Goal: Complete Application Form: Complete application form

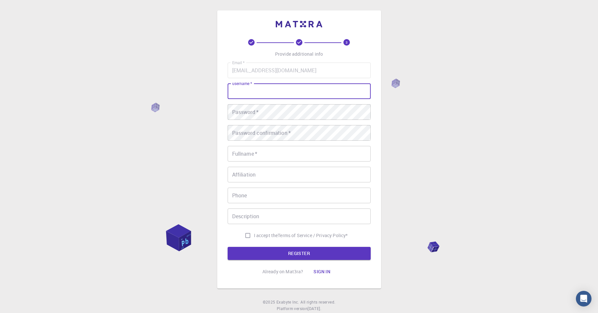
click at [251, 97] on input "username   *" at bounding box center [299, 91] width 143 height 16
drag, startPoint x: 282, startPoint y: 90, endPoint x: 285, endPoint y: 90, distance: 3.6
click at [285, 90] on input "[EMAIL_ADDRESS][DOMAIN_NAME]" at bounding box center [299, 91] width 143 height 16
type input "[EMAIL_ADDRESS][DOMAIN_NAME]"
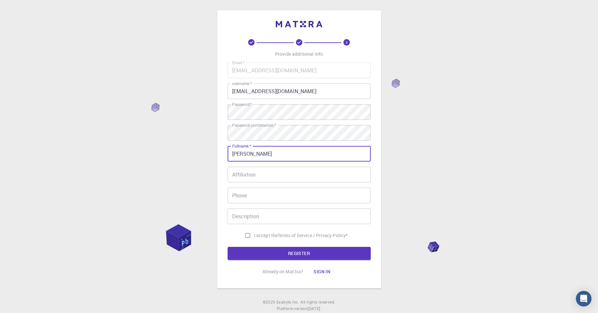
type input "[PERSON_NAME]"
click at [298, 239] on label "I accept the Terms of Service / Privacy Policy *" at bounding box center [295, 235] width 106 height 12
click at [254, 239] on input "I accept the Terms of Service / Privacy Policy *" at bounding box center [248, 235] width 12 height 12
checkbox input "true"
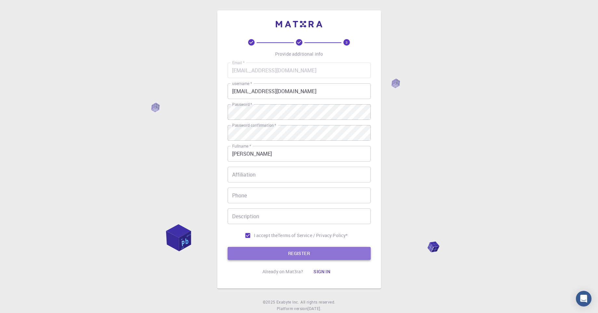
click at [269, 252] on button "REGISTER" at bounding box center [299, 253] width 143 height 13
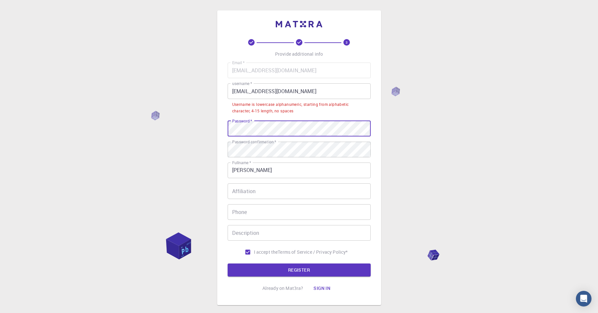
click at [218, 127] on div "3 Provide additional info Email   * mohamed.k.sakr2024@gmail.com Email   * user…" at bounding box center [299, 157] width 164 height 294
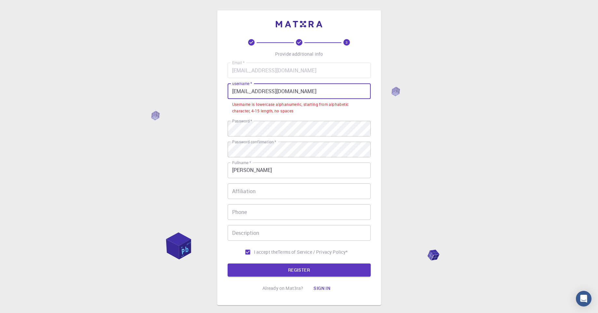
drag, startPoint x: 325, startPoint y: 94, endPoint x: 198, endPoint y: 88, distance: 127.0
click at [198, 88] on div "3 Provide additional info Email   * mohamed.k.sakr2024@gmail.com Email   * user…" at bounding box center [299, 174] width 598 height 348
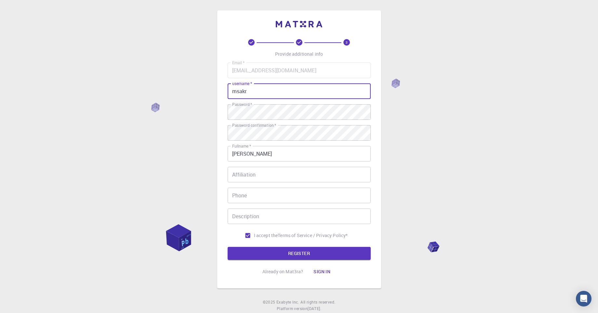
type input "msakr"
click at [186, 173] on div "3 Provide additional info Email   * mohamed.k.sakr2024@gmail.com Email   * user…" at bounding box center [299, 165] width 598 height 331
click at [296, 257] on button "REGISTER" at bounding box center [299, 253] width 143 height 13
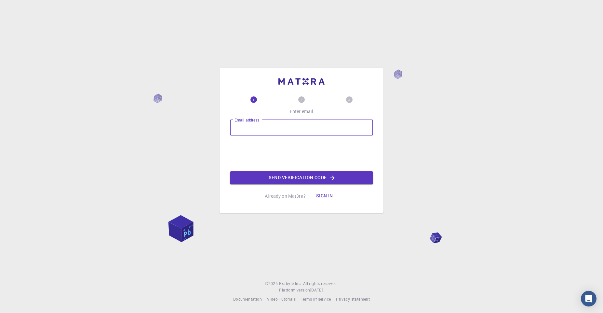
click at [258, 128] on input "Email address" at bounding box center [301, 128] width 143 height 16
type input "[EMAIL_ADDRESS][DOMAIN_NAME]"
click at [260, 175] on button "Send verification code" at bounding box center [301, 177] width 143 height 13
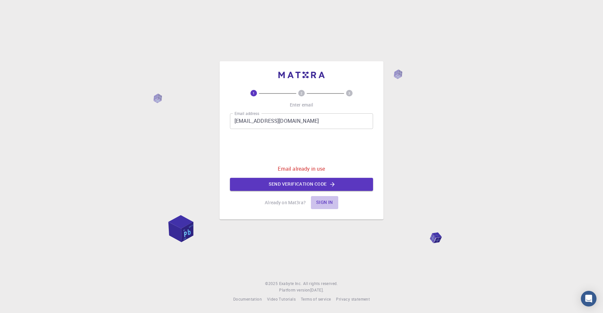
click at [323, 201] on button "Sign in" at bounding box center [324, 202] width 27 height 13
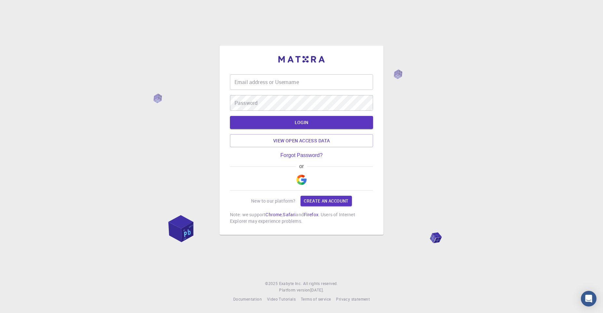
click at [303, 87] on input "Email address or Username" at bounding box center [301, 82] width 143 height 16
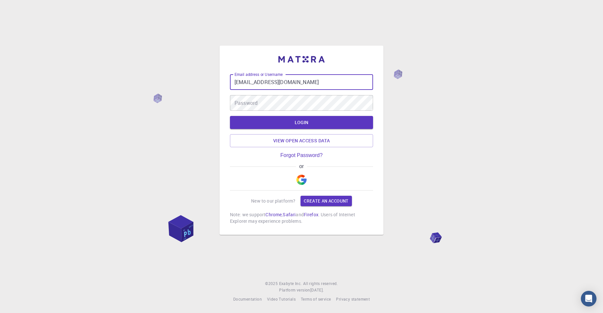
type input "[EMAIL_ADDRESS][DOMAIN_NAME]"
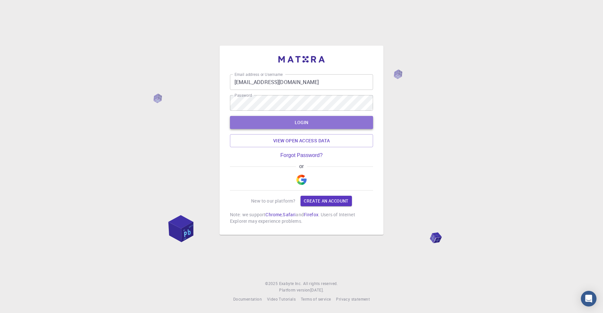
click at [317, 118] on button "LOGIN" at bounding box center [301, 122] width 143 height 13
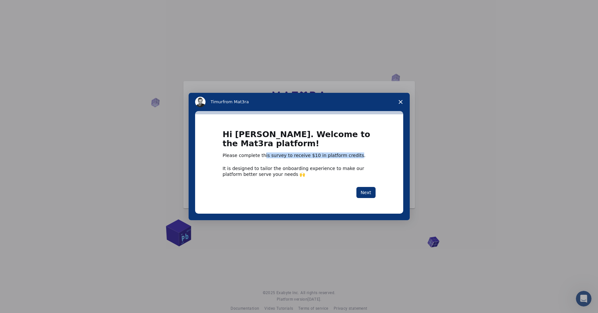
drag, startPoint x: 262, startPoint y: 155, endPoint x: 348, endPoint y: 154, distance: 86.5
click at [348, 154] on div "Please complete this survey to receive $10 in platform credits." at bounding box center [299, 155] width 153 height 7
drag, startPoint x: 227, startPoint y: 168, endPoint x: 310, endPoint y: 166, distance: 83.6
click at [310, 166] on div "It is designed to tailor the onboarding experience to make our platform better …" at bounding box center [299, 171] width 153 height 12
click at [377, 193] on div "Hi [PERSON_NAME]. Welcome to the Mat3ra platform! Please complete this survey t…" at bounding box center [299, 163] width 208 height 99
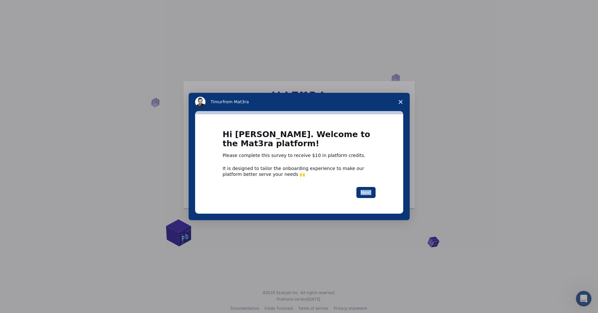
click at [377, 193] on div "Hi [PERSON_NAME]. Welcome to the Mat3ra platform! Please complete this survey t…" at bounding box center [299, 163] width 208 height 99
click at [366, 190] on button "Next" at bounding box center [366, 192] width 19 height 11
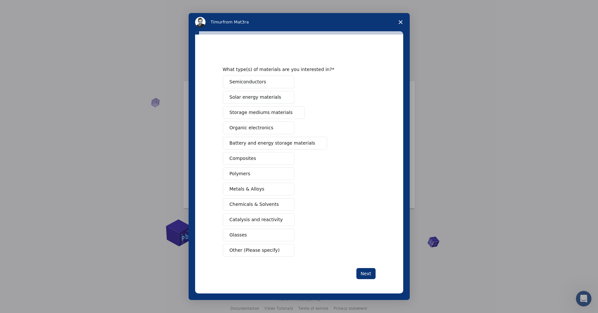
click at [287, 153] on button "Composites" at bounding box center [259, 158] width 72 height 13
click at [268, 185] on button "Metals & Alloys" at bounding box center [259, 188] width 72 height 13
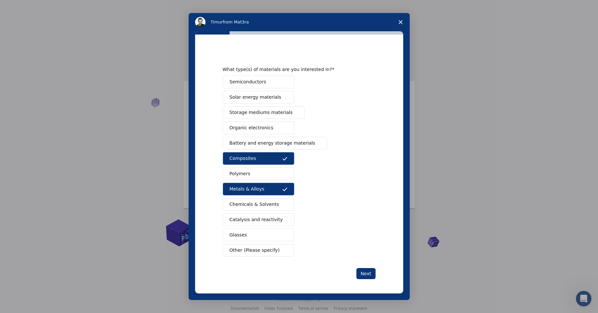
click at [269, 231] on button "Glasses" at bounding box center [259, 234] width 72 height 13
click at [279, 219] on button "Catalysis and reactivity" at bounding box center [259, 219] width 72 height 13
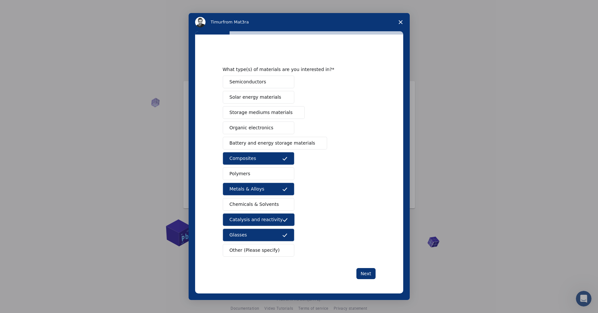
click at [368, 279] on div "What type(s) of materials are you interested in? Semiconductors Solar energy ma…" at bounding box center [299, 163] width 208 height 259
click at [361, 271] on button "Next" at bounding box center [366, 273] width 19 height 11
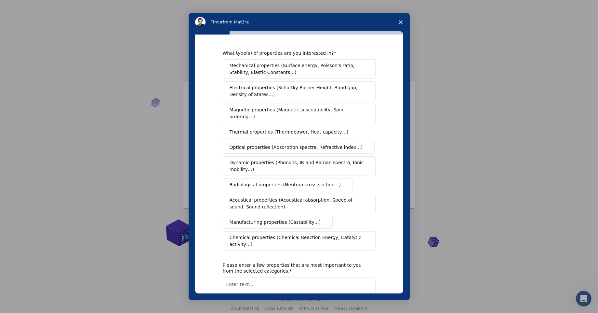
click at [350, 73] on span "Mechanical properties (Surface energy, Poisson's ratio, Stability, Elastic Cons…" at bounding box center [298, 69] width 136 height 14
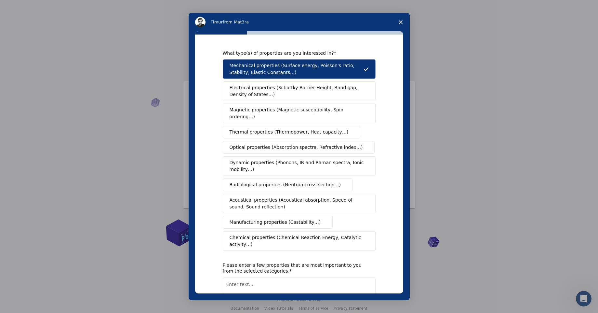
click at [353, 196] on span "Acoustical properties (Acoustical absorption, Speed of sound, Sound reflection)" at bounding box center [297, 203] width 135 height 14
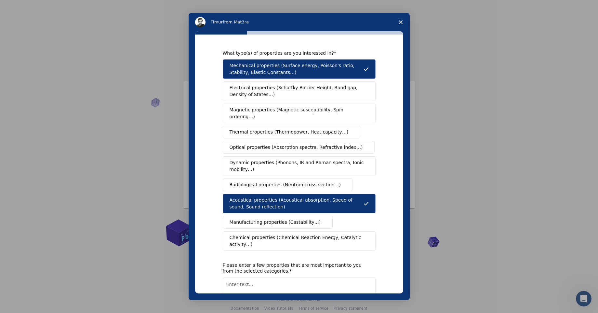
click at [298, 219] on span "Manufacturing properties (Castability…)" at bounding box center [275, 222] width 91 height 7
click at [315, 234] on span "Chemical properties (Chemical Reaction Energy, Catalytic activity…)" at bounding box center [297, 241] width 135 height 14
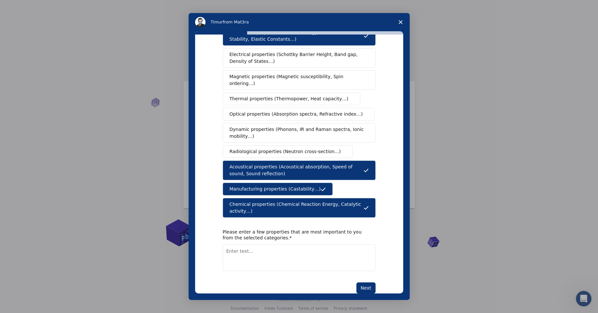
scroll to position [42, 0]
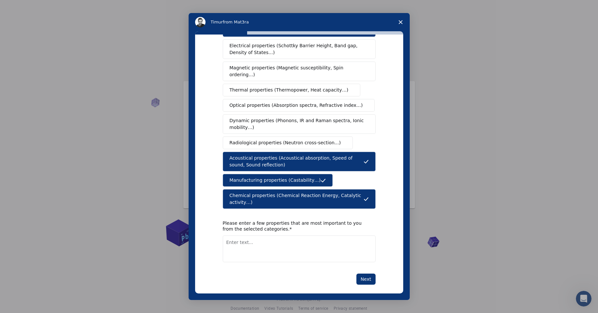
click at [275, 235] on textarea "Enter text..." at bounding box center [299, 248] width 153 height 27
click at [283, 235] on textarea "light and high strength ro lorad and temperarure" at bounding box center [299, 248] width 153 height 27
click at [276, 235] on textarea "light and high strength ro load and temperarure" at bounding box center [299, 248] width 153 height 27
click at [314, 236] on textarea "light and high strength to load and temperarure" at bounding box center [299, 248] width 153 height 27
type textarea "light and high strength to load and temperature"
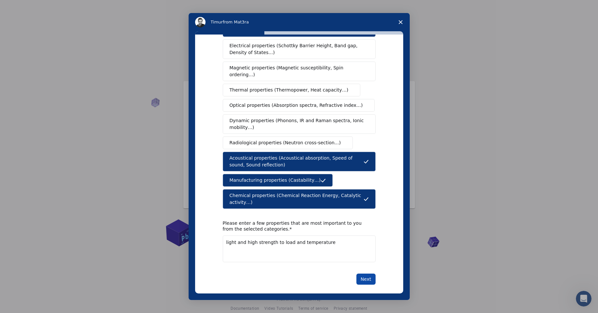
click at [364, 273] on button "Next" at bounding box center [366, 278] width 19 height 11
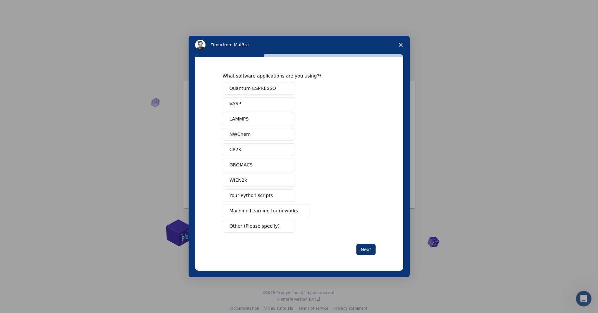
click at [261, 229] on span "Other (Please specify)" at bounding box center [255, 225] width 50 height 7
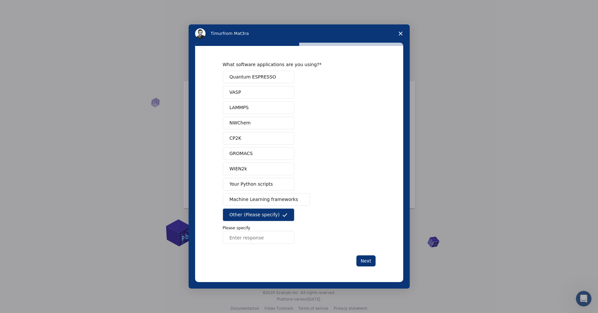
click at [259, 242] on input "Enter response" at bounding box center [259, 237] width 72 height 13
type input "n"
click at [246, 236] on input "NA, newto the field" at bounding box center [259, 237] width 72 height 13
type input "NA, new to the field"
click at [364, 259] on button "Next" at bounding box center [366, 260] width 19 height 11
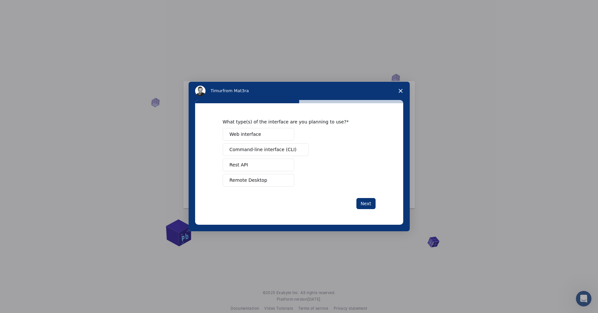
click at [261, 136] on button "Web interface" at bounding box center [259, 134] width 72 height 13
click at [248, 184] on button "Remote Desktop" at bounding box center [259, 180] width 72 height 13
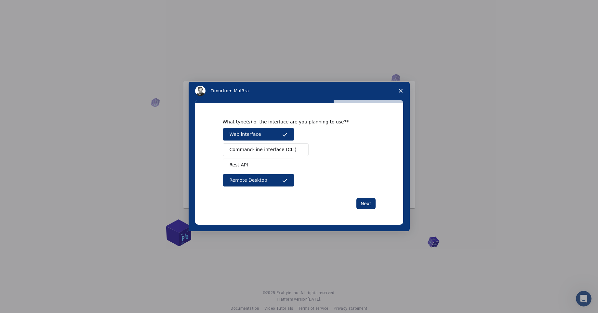
click at [272, 151] on span "Command-line interface (CLI)" at bounding box center [263, 149] width 67 height 7
click at [364, 204] on button "Next" at bounding box center [366, 203] width 19 height 11
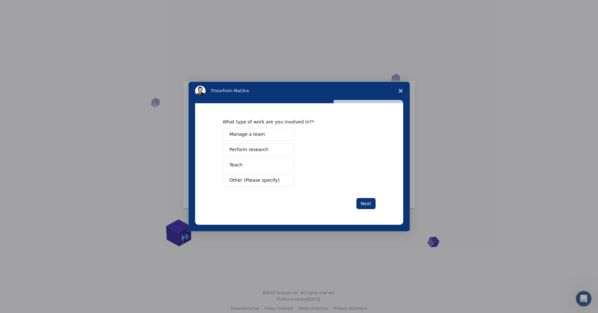
click at [285, 180] on span "Intercom messenger" at bounding box center [284, 180] width 5 height 5
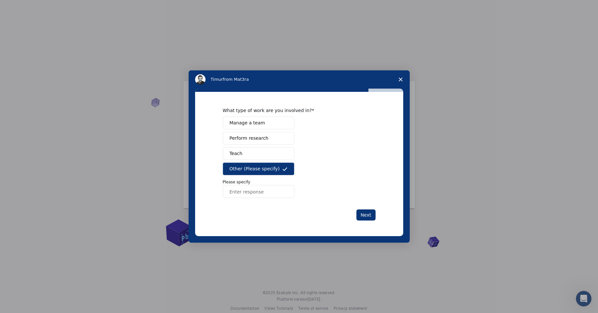
click at [261, 192] on input "Enter response" at bounding box center [259, 191] width 72 height 13
type input "h"
type input "NA, interest to explore and learn at the moment, may use later if needed"
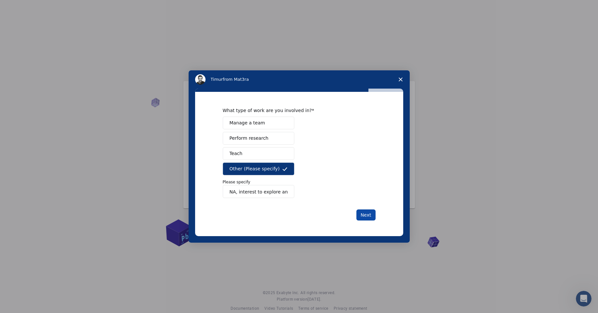
click at [362, 217] on button "Next" at bounding box center [366, 214] width 19 height 11
click at [282, 192] on input "NA, interest to explore and learn at the moment, may use later if needed" at bounding box center [259, 191] width 72 height 13
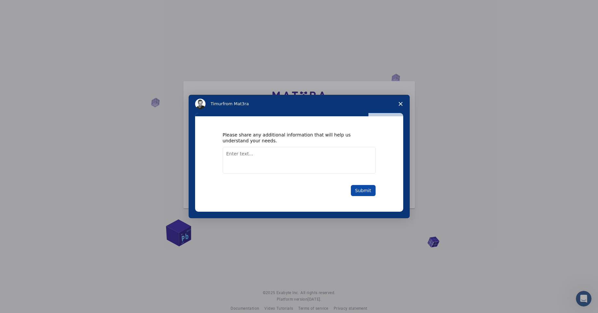
click at [365, 190] on button "Submit" at bounding box center [363, 190] width 25 height 11
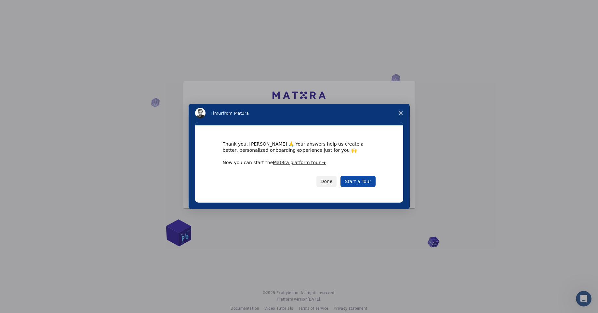
click at [361, 182] on link "Start a Tour" at bounding box center [358, 181] width 35 height 11
